Goal: Find specific page/section: Find specific page/section

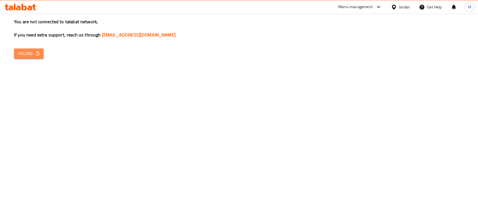
click at [29, 57] on span "Reload" at bounding box center [28, 53] width 21 height 7
click at [40, 54] on icon "button" at bounding box center [38, 54] width 6 height 6
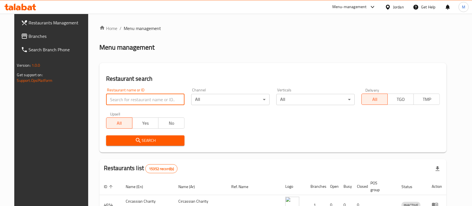
click at [143, 99] on input "search" at bounding box center [145, 99] width 78 height 11
type input "Shadi Accessories"
click button "Search" at bounding box center [145, 140] width 78 height 10
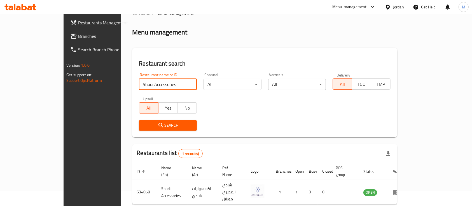
scroll to position [33, 0]
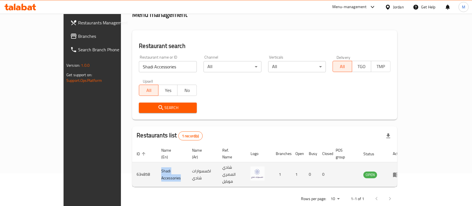
drag, startPoint x: 118, startPoint y: 163, endPoint x: 147, endPoint y: 162, distance: 29.4
click at [157, 162] on td "Shadi Accessories" at bounding box center [172, 174] width 31 height 25
copy td "Shadi Accessories"
click at [132, 165] on td "634858" at bounding box center [144, 174] width 25 height 25
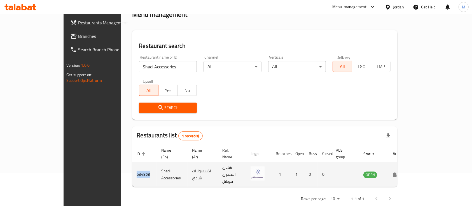
copy td "634858"
click at [157, 163] on td "Shadi Accessories" at bounding box center [172, 174] width 31 height 25
drag, startPoint x: 121, startPoint y: 163, endPoint x: 144, endPoint y: 163, distance: 23.2
click at [157, 163] on td "Shadi Accessories" at bounding box center [172, 174] width 31 height 25
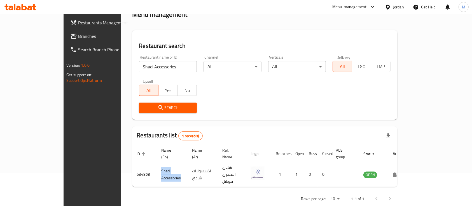
copy td "Shadi Accessories"
